Goal: Navigation & Orientation: Find specific page/section

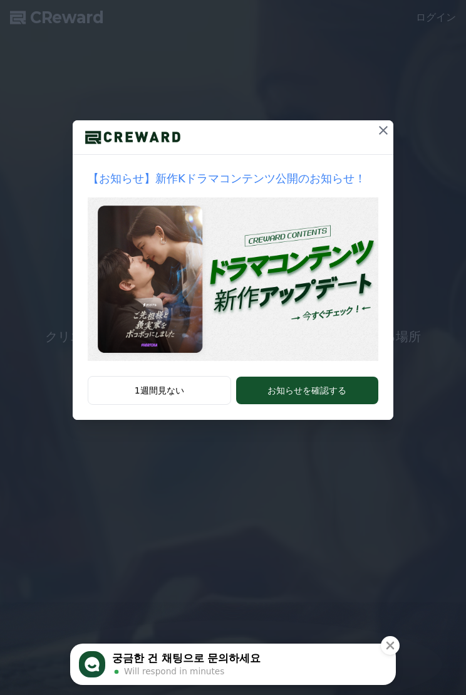
click at [381, 132] on icon at bounding box center [383, 130] width 15 height 15
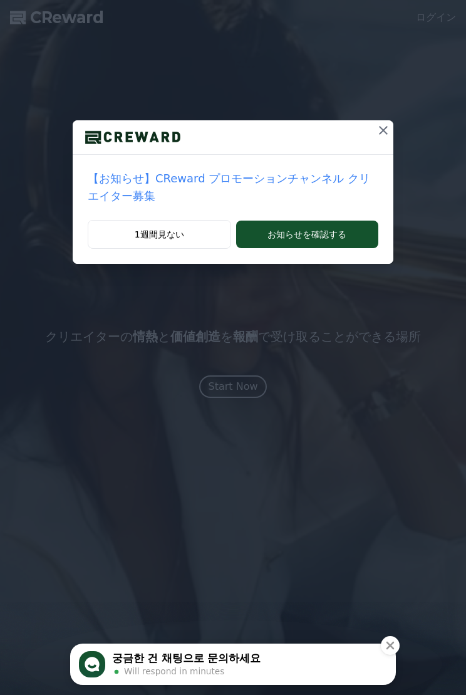
click at [382, 127] on icon at bounding box center [383, 130] width 15 height 15
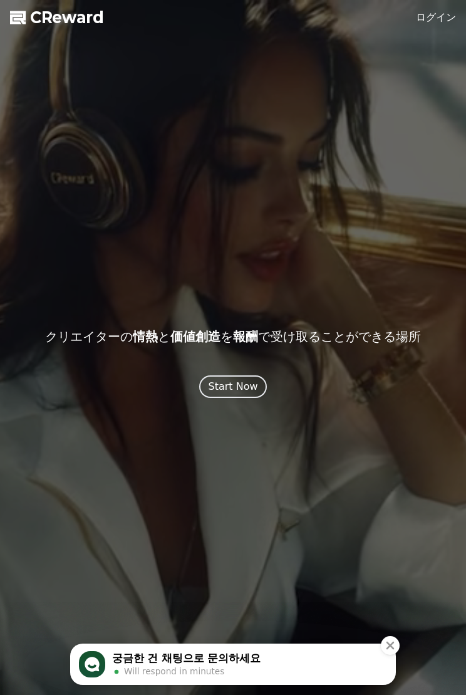
click at [391, 639] on icon "Close" at bounding box center [390, 645] width 13 height 13
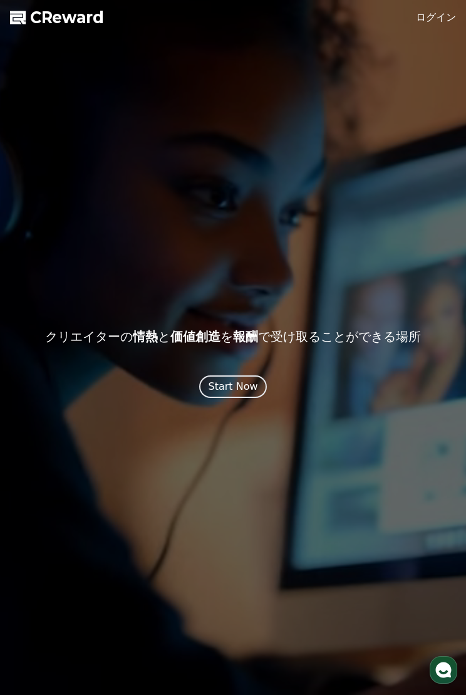
click at [438, 15] on link "ログイン" at bounding box center [436, 17] width 40 height 15
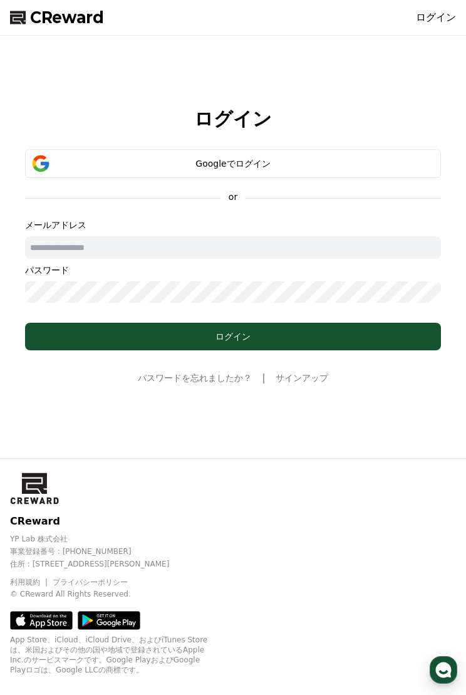
click at [391, 243] on input "text" at bounding box center [233, 247] width 416 height 23
click at [389, 165] on div "Googleでログイン" at bounding box center [233, 163] width 380 height 13
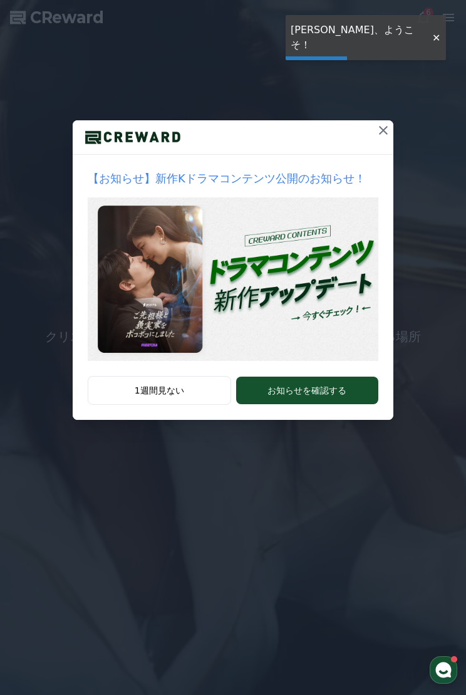
click at [384, 137] on icon at bounding box center [383, 130] width 15 height 15
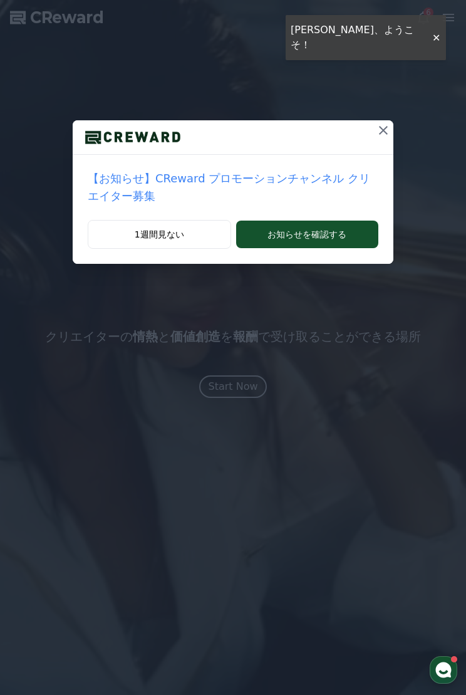
click at [439, 29] on div "【お知らせ】CReward プロモーションチャンネル クリエイター募集 1週間見ない お知らせを確認する" at bounding box center [233, 142] width 466 height 284
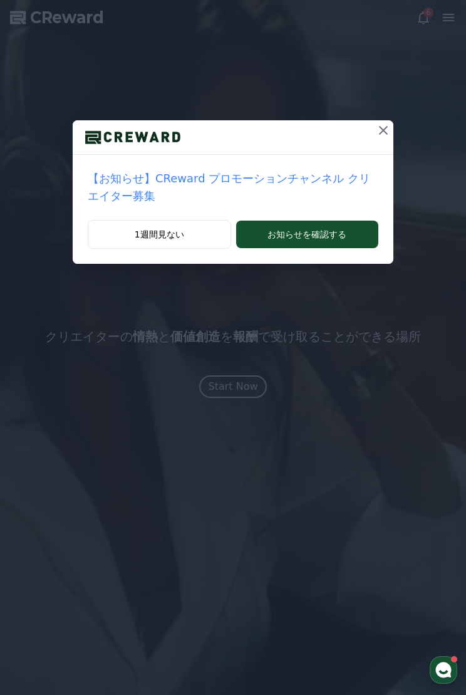
click at [384, 130] on icon at bounding box center [383, 130] width 9 height 9
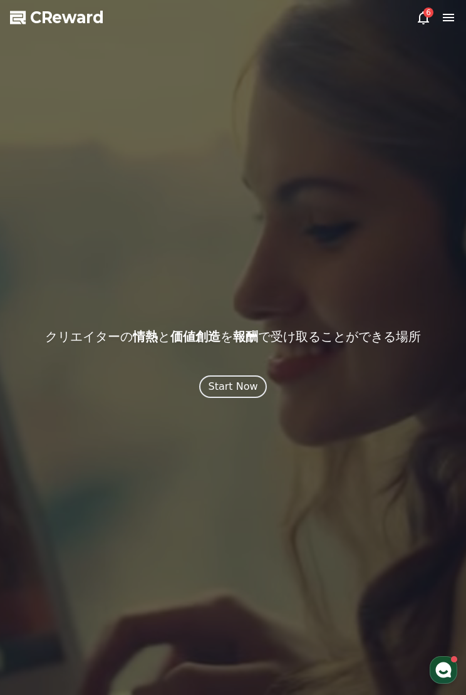
click at [256, 370] on div "CReward クリエイターの 情熱 と 価値創造 を 報酬 で受け取ることができる場所 Start Now" at bounding box center [233, 348] width 466 height 100
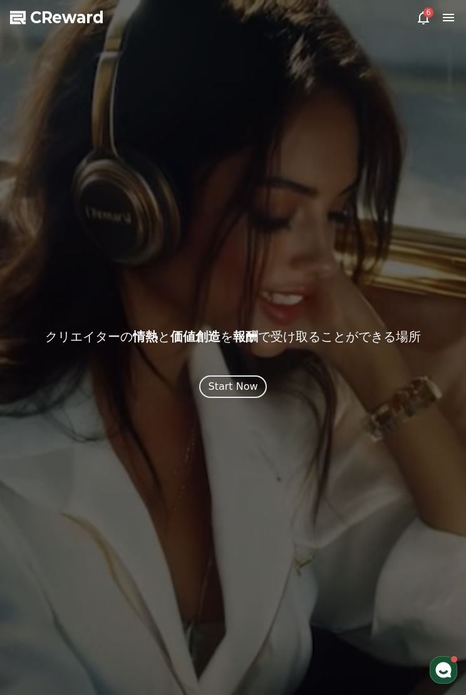
click at [263, 385] on button "Start Now" at bounding box center [232, 386] width 67 height 23
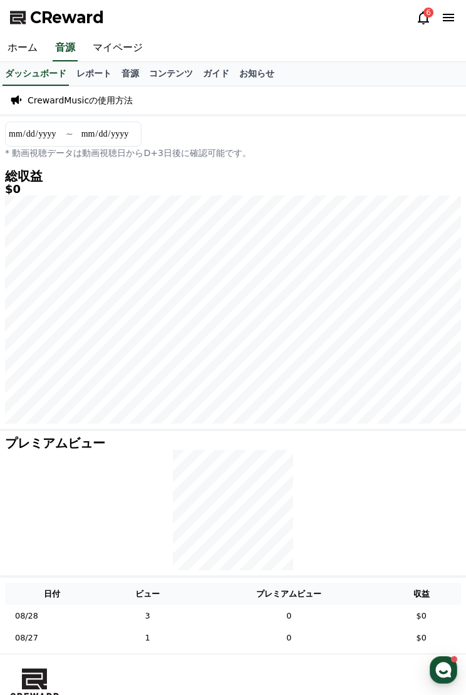
click at [428, 17] on div "6" at bounding box center [429, 13] width 10 height 10
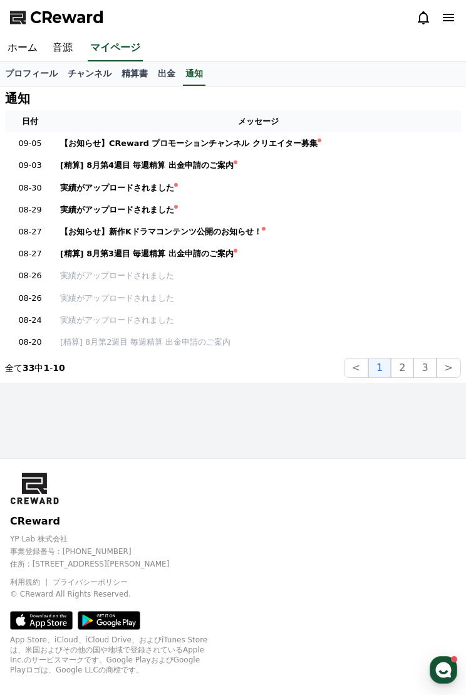
click at [438, 16] on div at bounding box center [436, 17] width 40 height 15
click at [26, 45] on link "ホーム" at bounding box center [22, 48] width 45 height 26
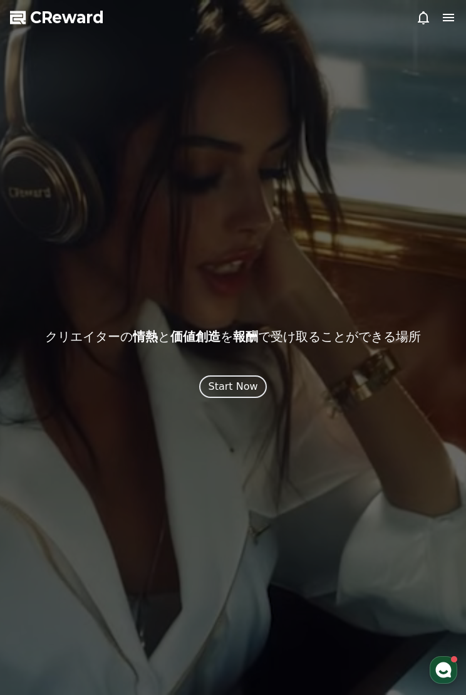
click at [246, 375] on button "Start Now" at bounding box center [232, 386] width 67 height 23
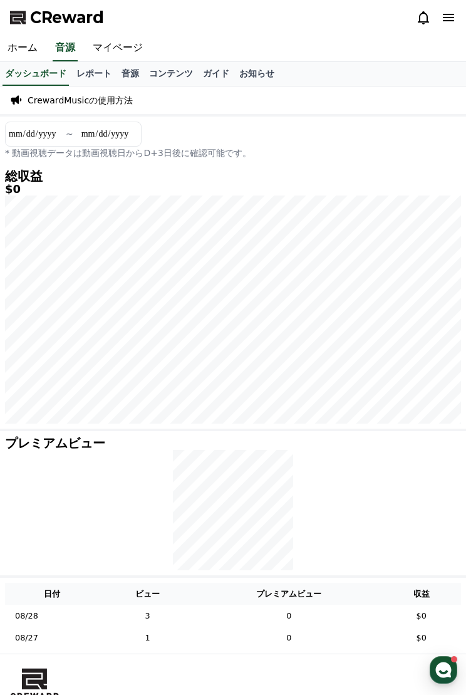
click at [110, 53] on link "マイページ" at bounding box center [117, 48] width 65 height 26
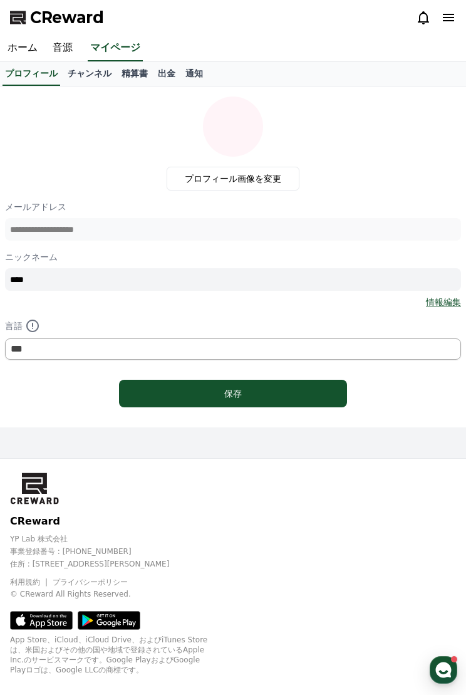
click at [26, 51] on link "ホーム" at bounding box center [22, 48] width 45 height 26
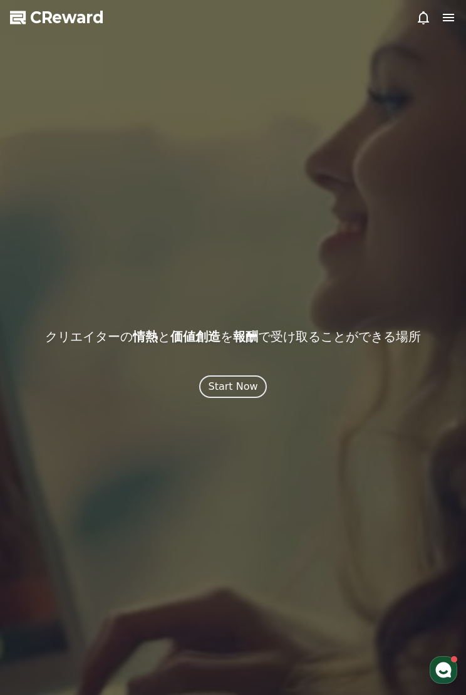
click at [248, 382] on div "Start Now" at bounding box center [233, 386] width 50 height 15
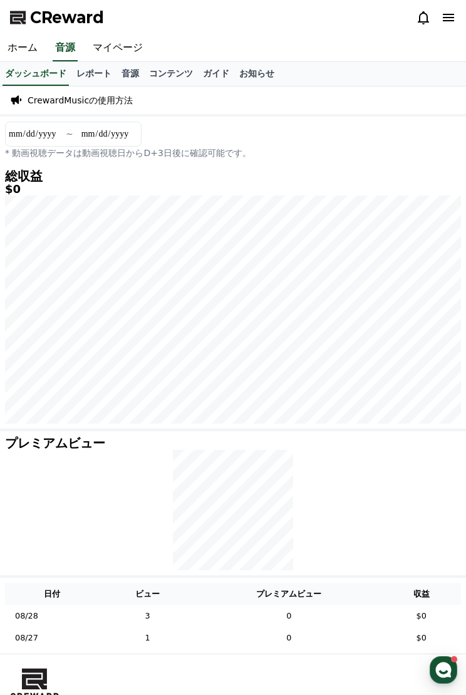
click at [91, 71] on link "レポート" at bounding box center [93, 74] width 45 height 24
